Goal: Task Accomplishment & Management: Manage account settings

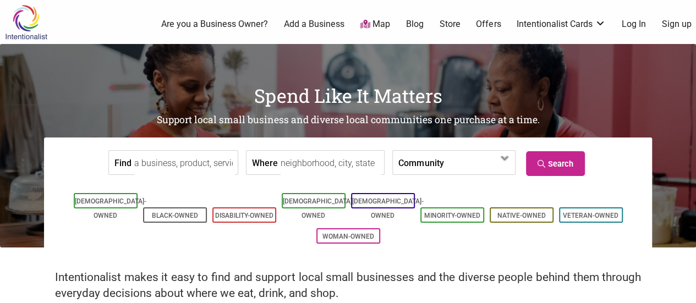
click at [638, 24] on link "Log In" at bounding box center [633, 24] width 24 height 12
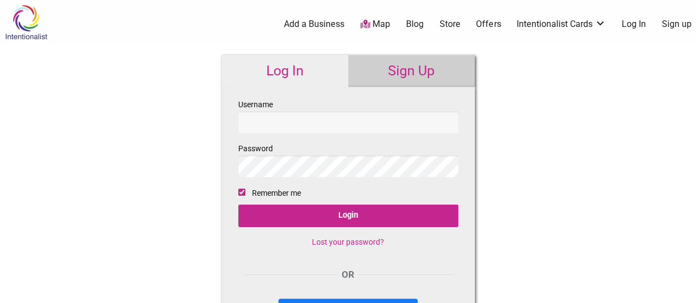
click at [263, 125] on input "Username" at bounding box center [348, 122] width 220 height 21
click at [260, 123] on input "Username" at bounding box center [348, 122] width 220 height 21
type input "[PERSON_NAME][EMAIL_ADDRESS][PERSON_NAME][DOMAIN_NAME]"
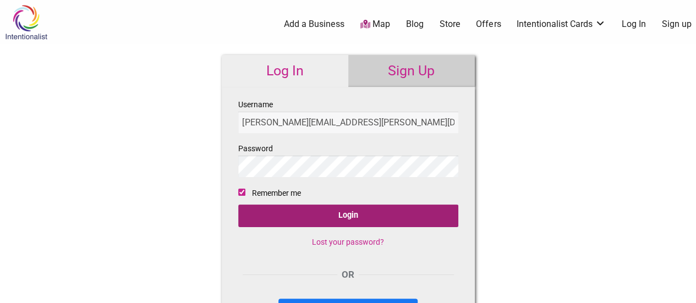
click at [313, 215] on input "Login" at bounding box center [348, 216] width 220 height 23
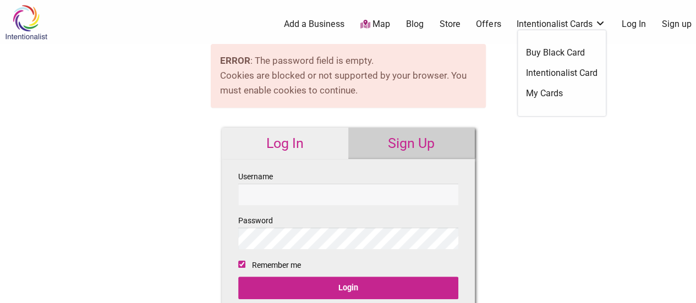
click at [560, 73] on link "Intentionalist Card" at bounding box center [561, 73] width 71 height 12
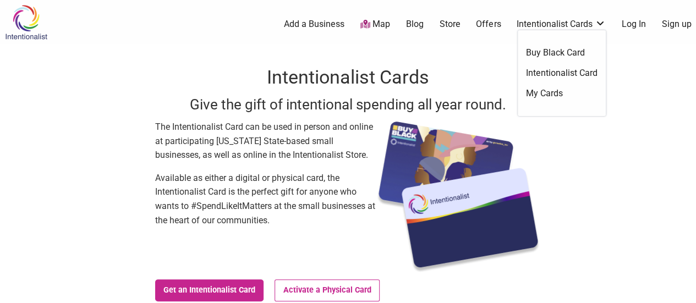
click at [552, 23] on link "Intentionalist Cards" at bounding box center [560, 24] width 89 height 12
click at [543, 92] on link "My Cards" at bounding box center [561, 93] width 71 height 12
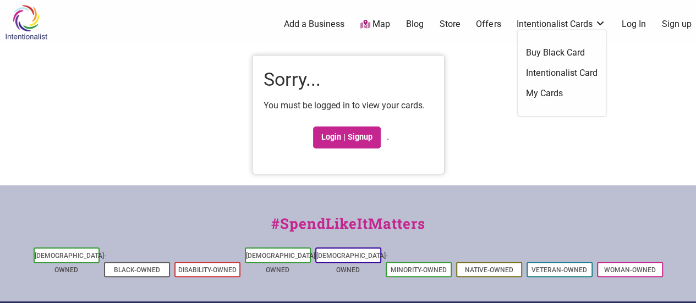
click at [557, 27] on link "Intentionalist Cards" at bounding box center [560, 24] width 89 height 12
click at [549, 93] on link "My Cards" at bounding box center [561, 93] width 71 height 12
click at [553, 92] on link "My Cards" at bounding box center [561, 93] width 71 height 12
click at [571, 24] on link "Intentionalist Cards" at bounding box center [560, 24] width 89 height 12
click at [599, 25] on link "Intentionalist Cards" at bounding box center [560, 24] width 89 height 12
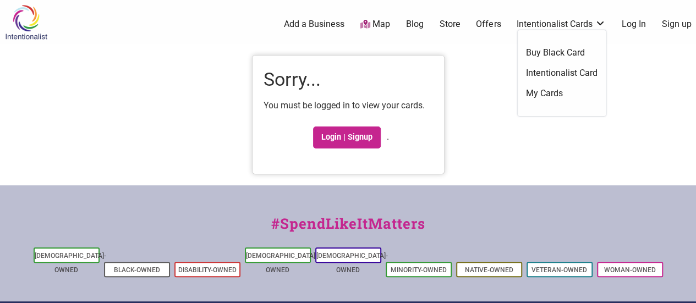
click at [559, 93] on link "My Cards" at bounding box center [561, 93] width 71 height 12
click at [639, 24] on link "Log In" at bounding box center [633, 24] width 24 height 12
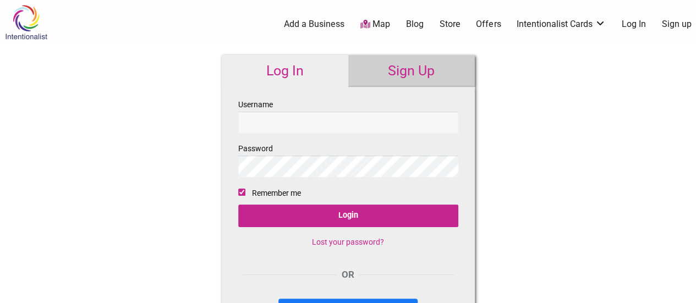
click at [392, 72] on link "Sign Up" at bounding box center [411, 71] width 126 height 32
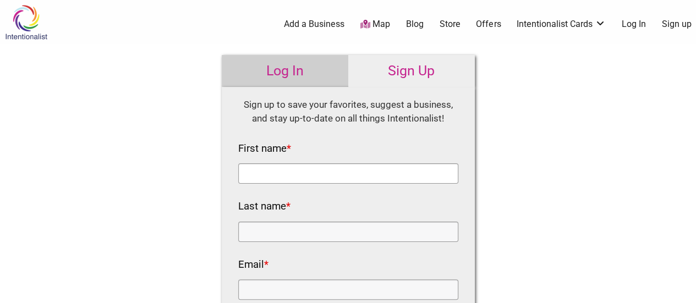
click at [247, 173] on input "First name *" at bounding box center [348, 173] width 220 height 20
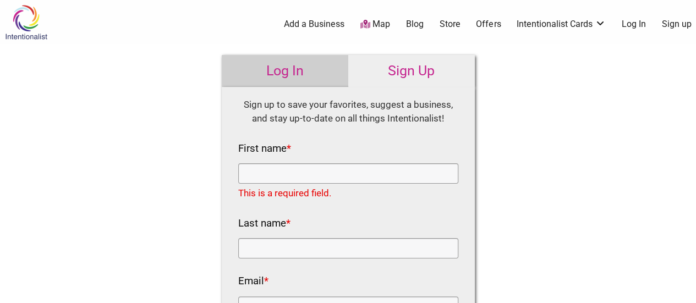
click at [284, 71] on link "Log In" at bounding box center [285, 71] width 126 height 32
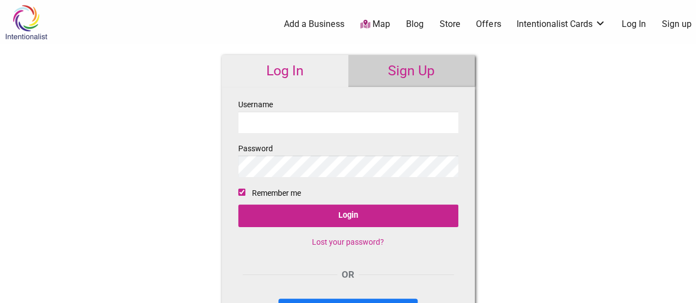
click at [249, 125] on input "Username" at bounding box center [348, 122] width 220 height 21
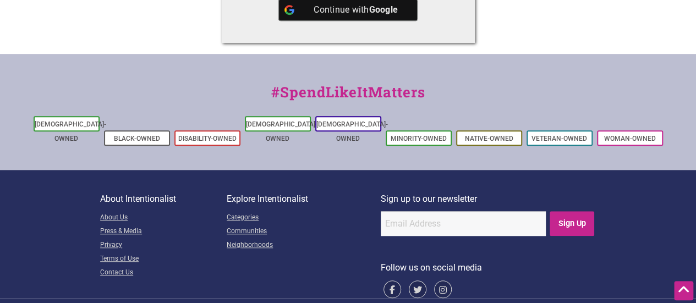
scroll to position [340, 0]
